Goal: Task Accomplishment & Management: Manage account settings

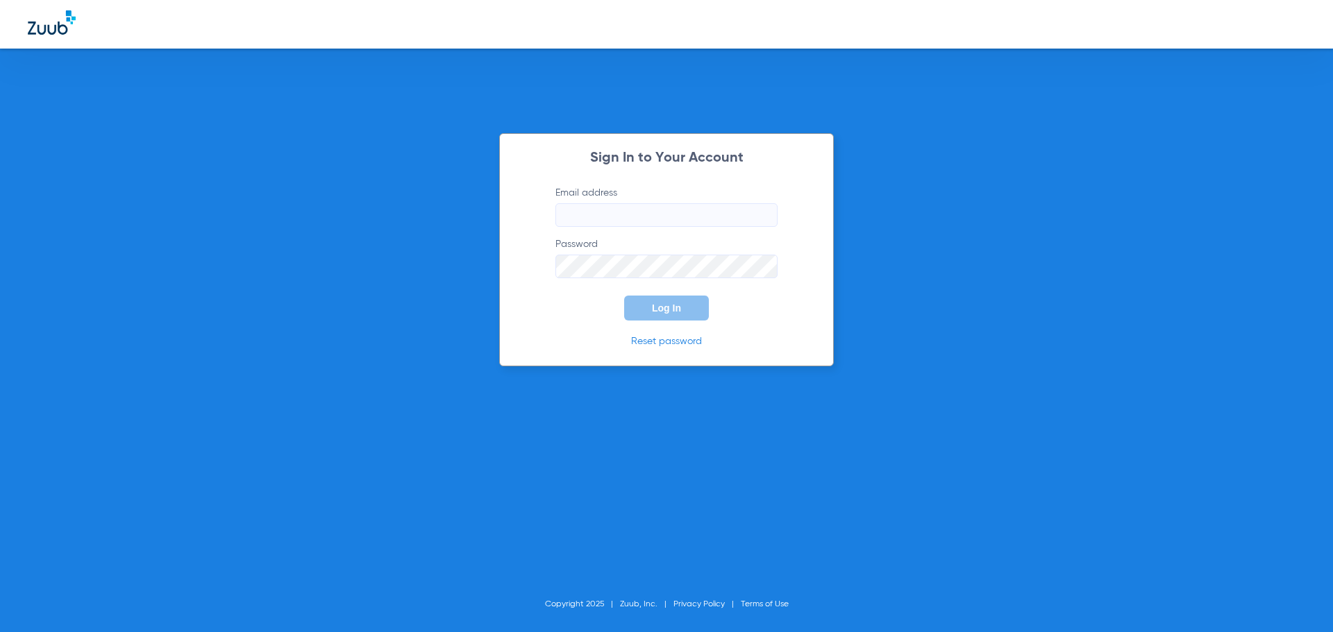
click at [592, 221] on input "Email address" at bounding box center [666, 215] width 222 height 24
type input "[EMAIL_ADDRESS][DOMAIN_NAME]"
drag, startPoint x: 667, startPoint y: 305, endPoint x: 669, endPoint y: 342, distance: 36.9
click at [669, 342] on div "Sign In to Your Account Email address lcasas@heartland.com Password Log In Rese…" at bounding box center [666, 249] width 335 height 233
click at [669, 342] on link "Reset password" at bounding box center [666, 342] width 71 height 10
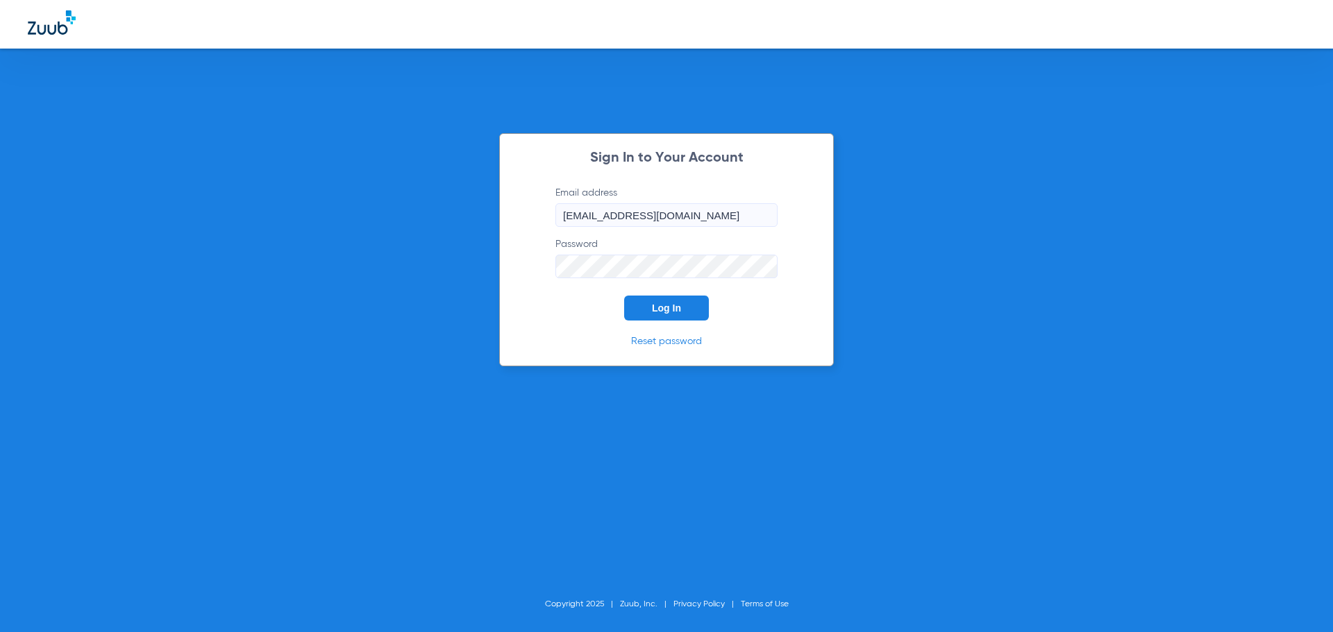
click at [673, 342] on link "Reset password" at bounding box center [666, 342] width 71 height 10
click at [482, 265] on div "Sign In to Your Account Email address lcasas@heartland.com Password Log In Rese…" at bounding box center [666, 316] width 1333 height 632
click at [755, 301] on form "Email address lcasas@heartland.com Password Required Log In" at bounding box center [667, 253] width 264 height 135
drag, startPoint x: 811, startPoint y: 321, endPoint x: 788, endPoint y: 288, distance: 40.4
click at [810, 319] on div "Sign In to Your Account Email address lcasas@heartland.com Password Required Lo…" at bounding box center [666, 249] width 335 height 233
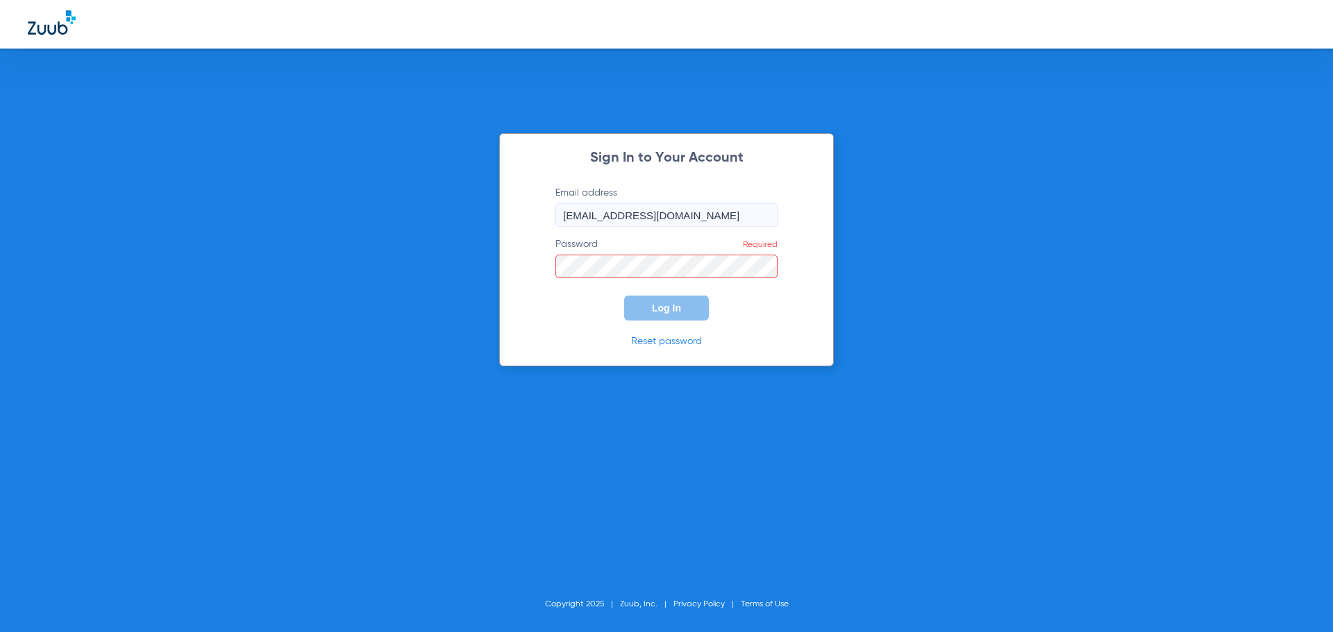
click at [739, 217] on input "[EMAIL_ADDRESS][DOMAIN_NAME]" at bounding box center [666, 215] width 222 height 24
click at [673, 341] on link "Reset password" at bounding box center [666, 342] width 71 height 10
click at [635, 209] on input "Email address" at bounding box center [666, 215] width 222 height 24
type input "[EMAIL_ADDRESS][DOMAIN_NAME]"
click at [663, 341] on link "Reset password" at bounding box center [666, 342] width 71 height 10
